Goal: Find specific page/section: Find specific page/section

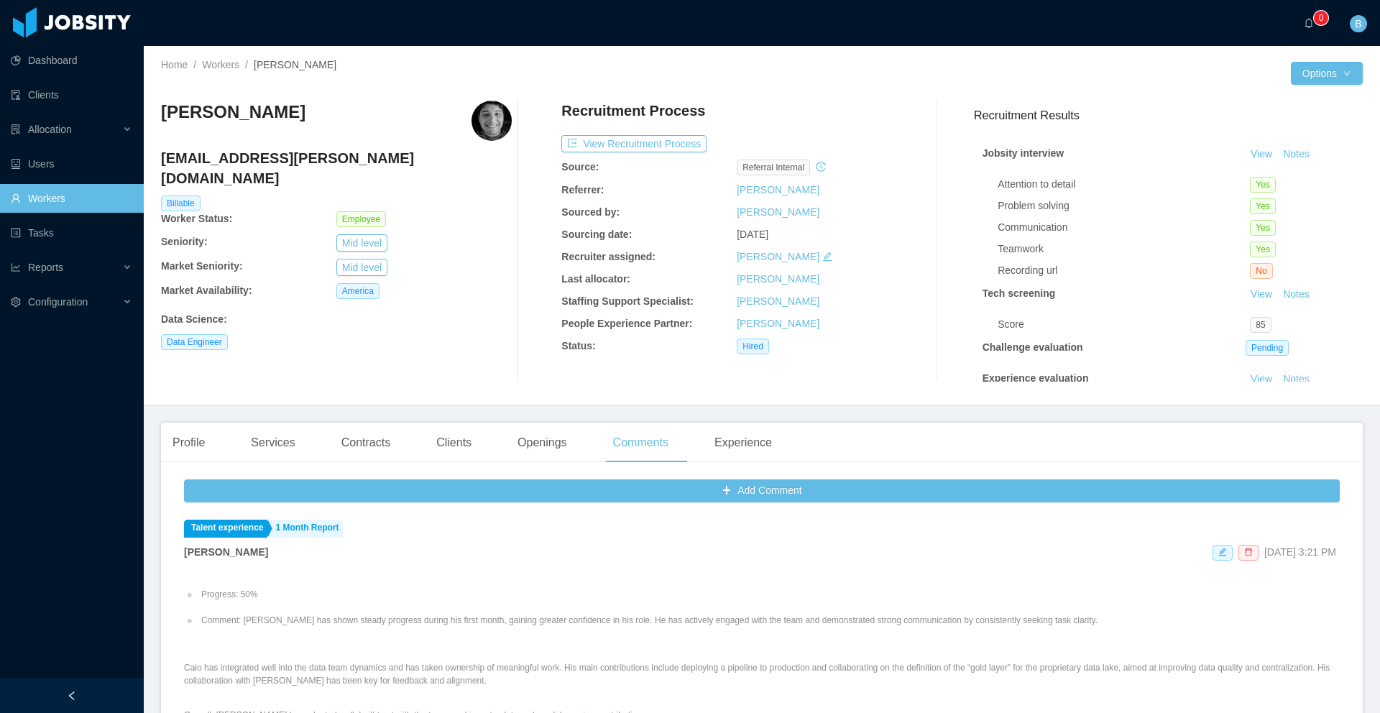
click at [85, 203] on link "Workers" at bounding box center [71, 198] width 121 height 29
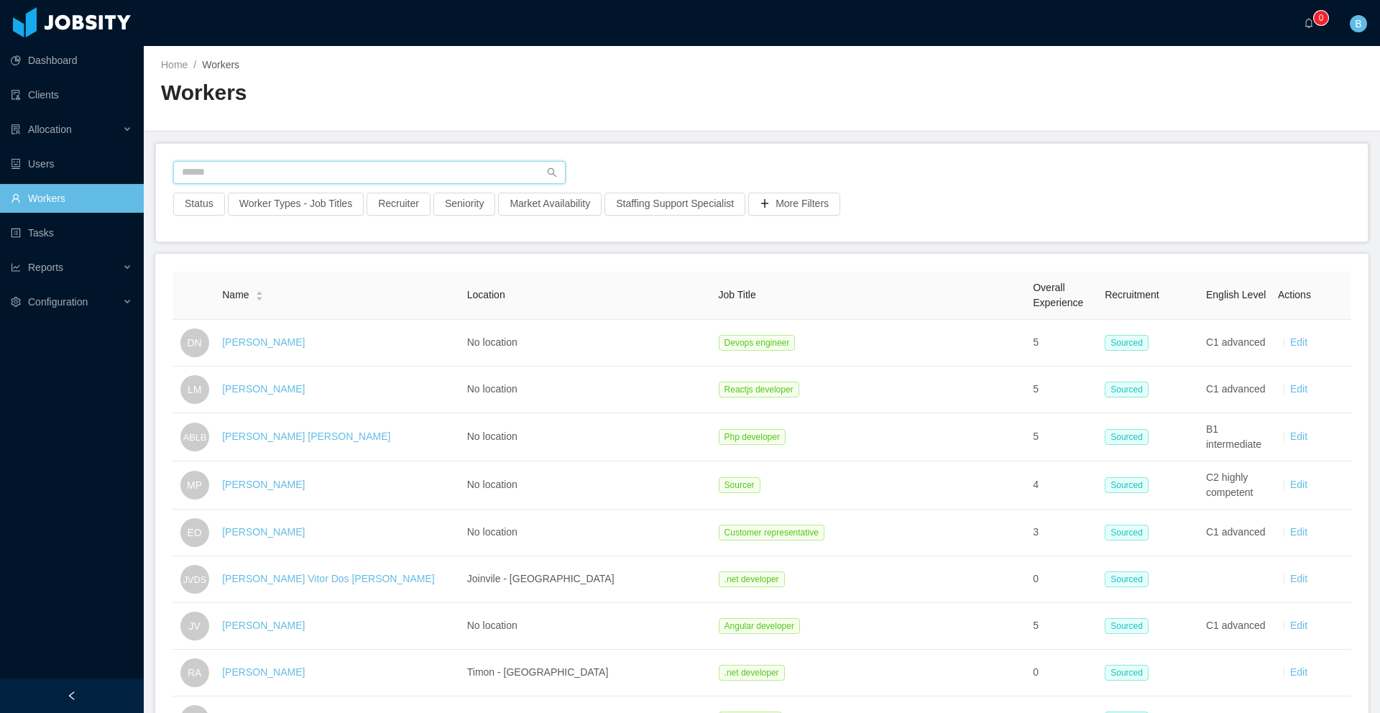
click at [272, 170] on input "text" at bounding box center [369, 172] width 392 height 23
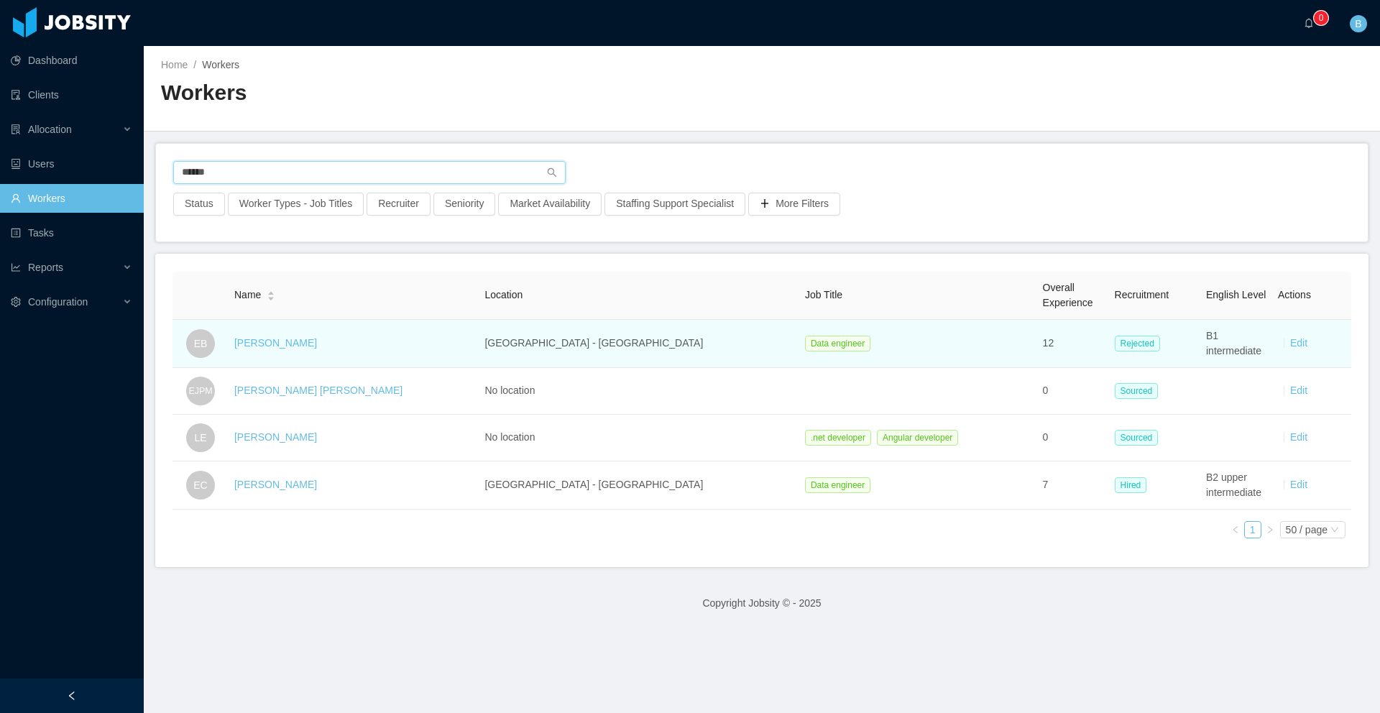
type input "******"
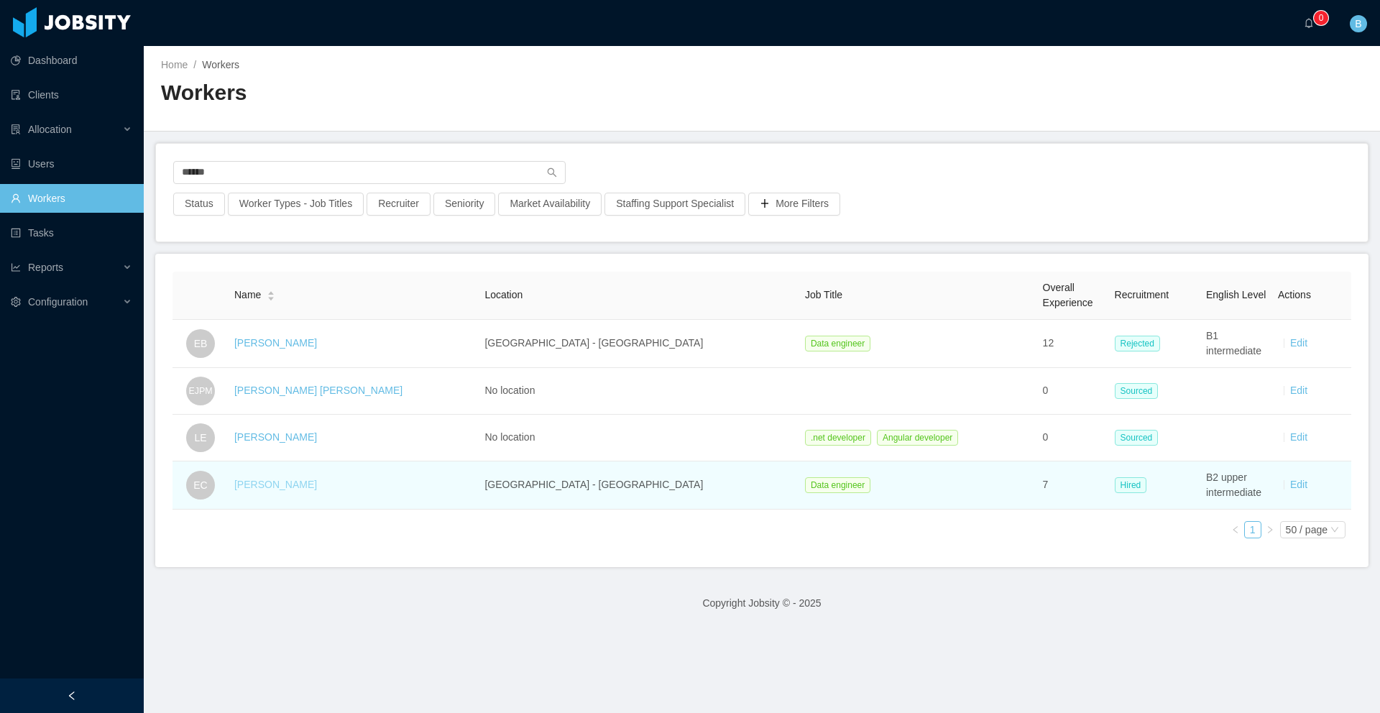
click at [290, 487] on link "[PERSON_NAME]" at bounding box center [275, 484] width 83 height 11
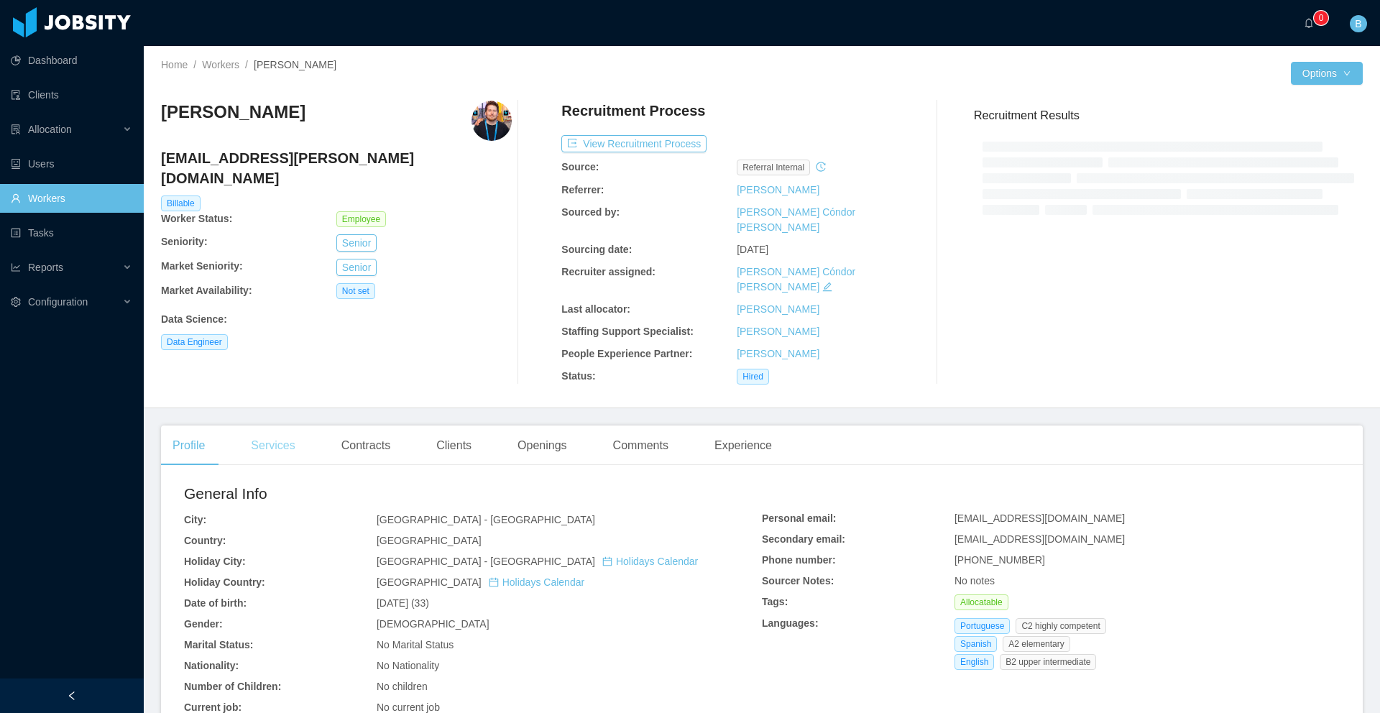
click at [277, 414] on main "Home / Workers / [PERSON_NAME] / Options [PERSON_NAME] [PERSON_NAME][EMAIL_ADDR…" at bounding box center [762, 379] width 1236 height 667
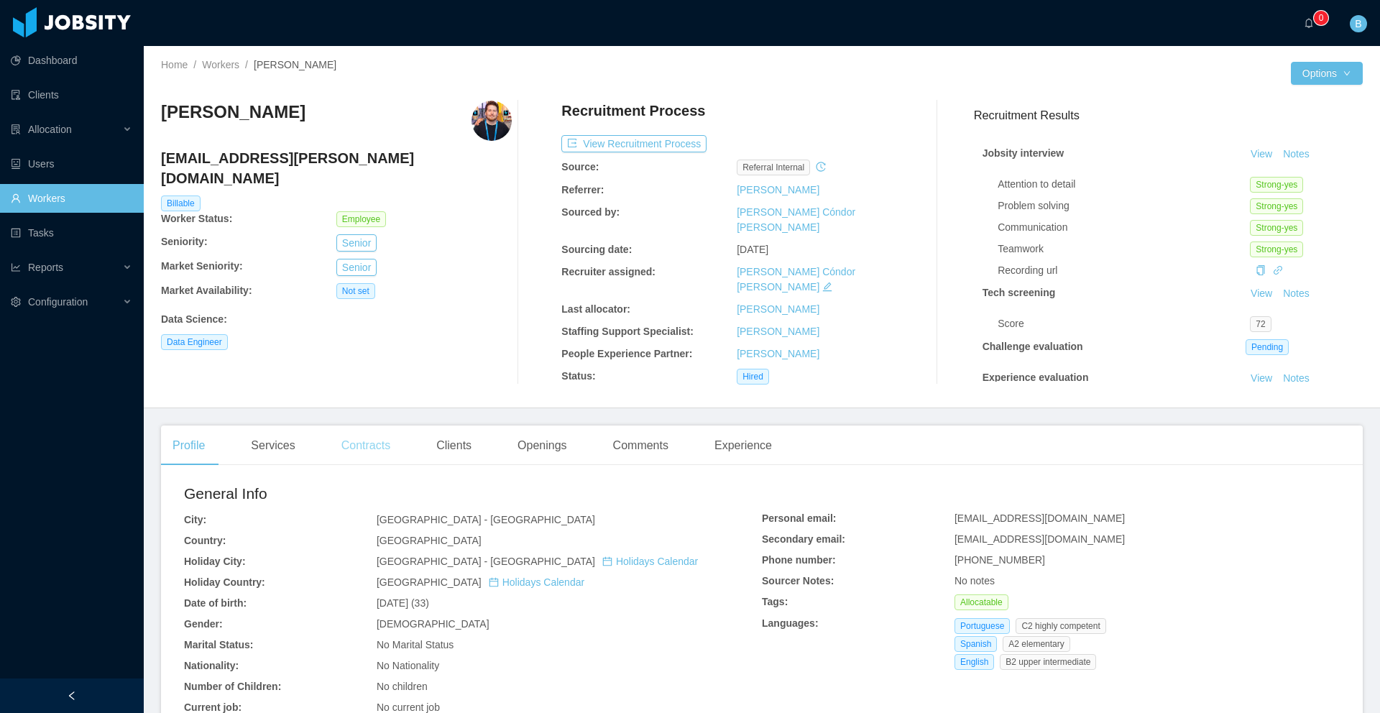
click at [369, 438] on div "Contracts" at bounding box center [366, 445] width 72 height 40
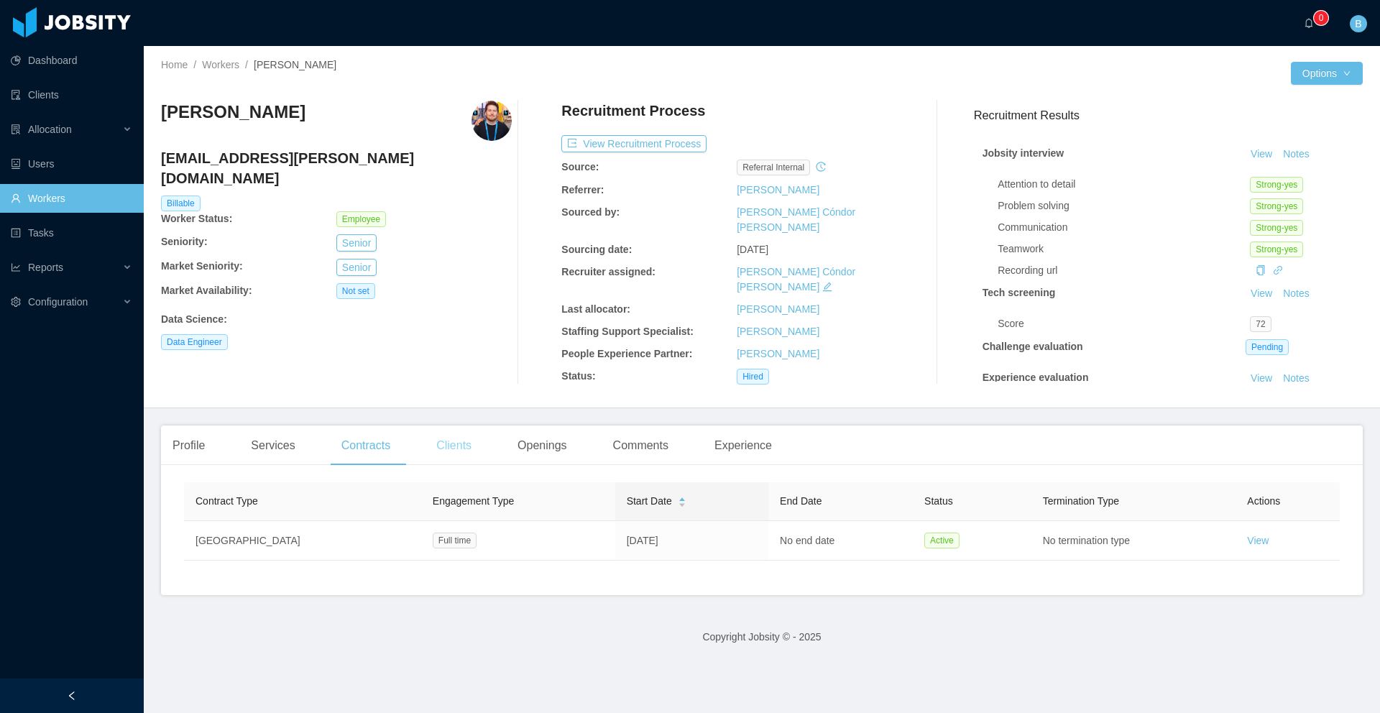
click at [444, 442] on div "Clients" at bounding box center [454, 445] width 58 height 40
